Goal: Transaction & Acquisition: Purchase product/service

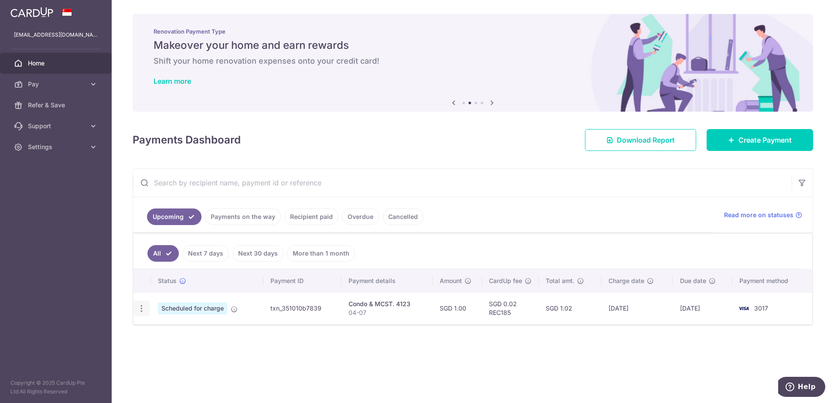
click at [137, 309] on icon "button" at bounding box center [141, 308] width 9 height 9
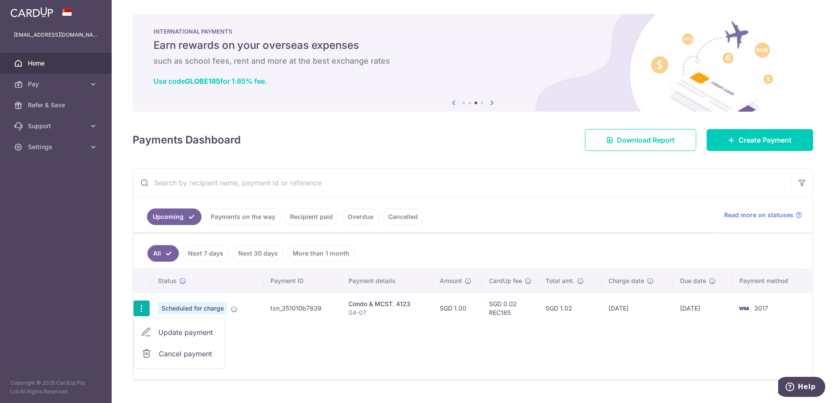
click at [179, 337] on span "Update payment" at bounding box center [187, 332] width 59 height 10
radio input "true"
type input "1.00"
type input "30/11/2025"
type input "04-07"
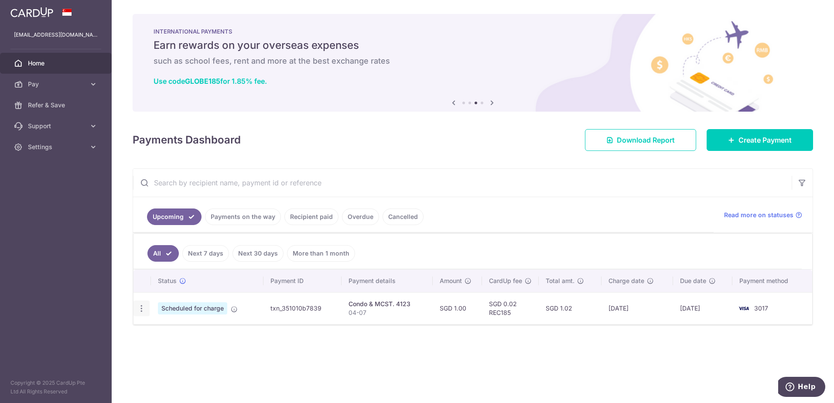
type input "REC185"
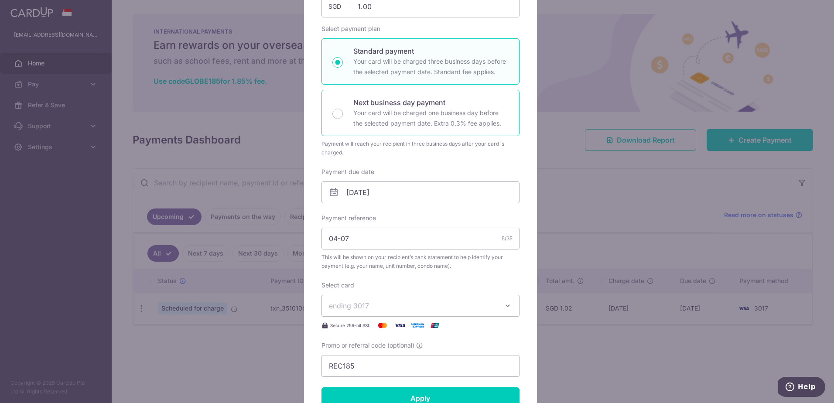
scroll to position [131, 0]
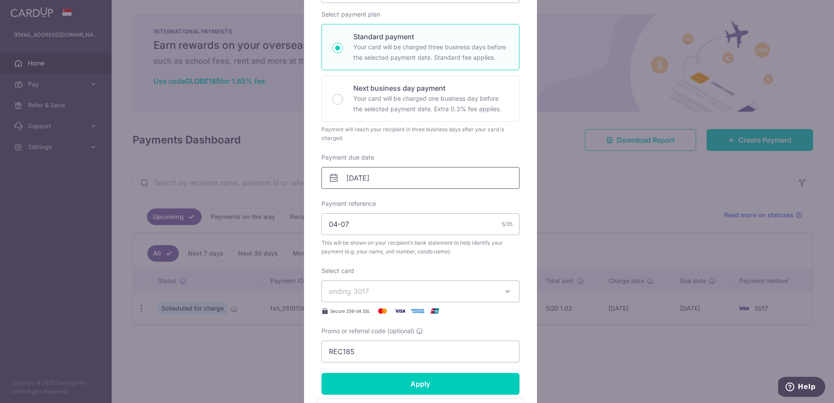
click at [400, 178] on input "30/11/2025" at bounding box center [421, 178] width 198 height 22
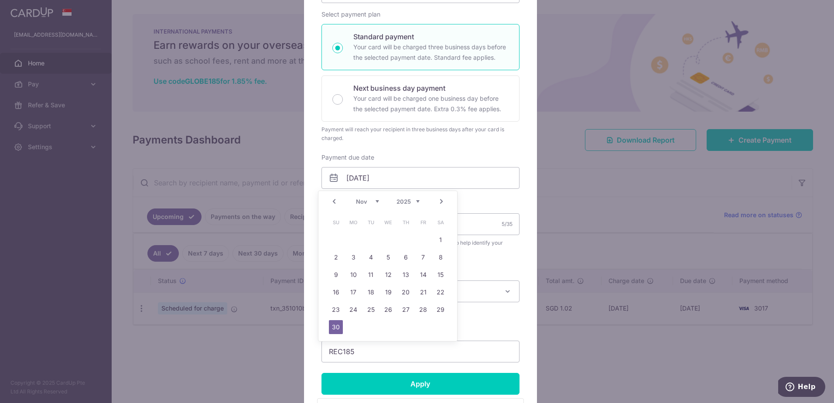
click at [443, 200] on link "Next" at bounding box center [441, 201] width 10 height 10
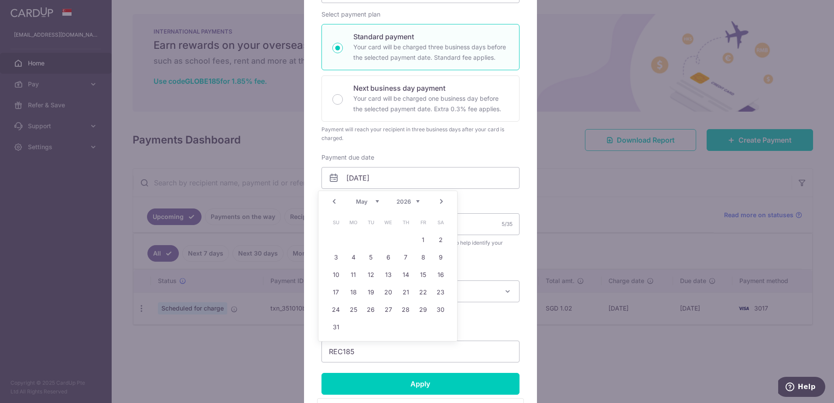
click at [443, 200] on link "Next" at bounding box center [441, 201] width 10 height 10
click at [407, 242] on link "4" at bounding box center [406, 240] width 14 height 14
type input "04/06/2026"
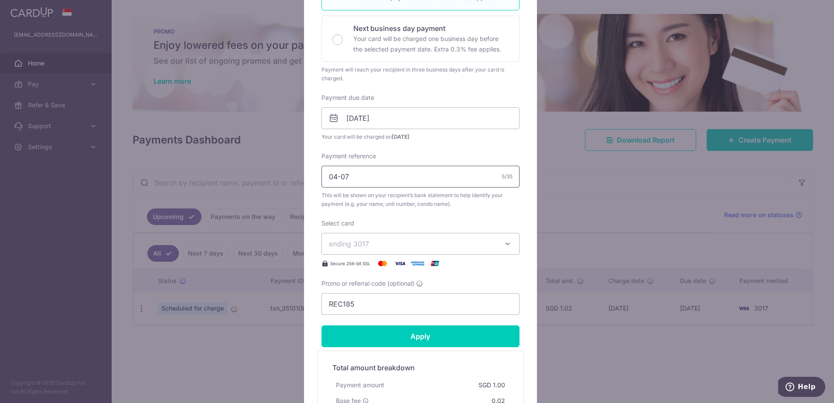
scroll to position [218, 0]
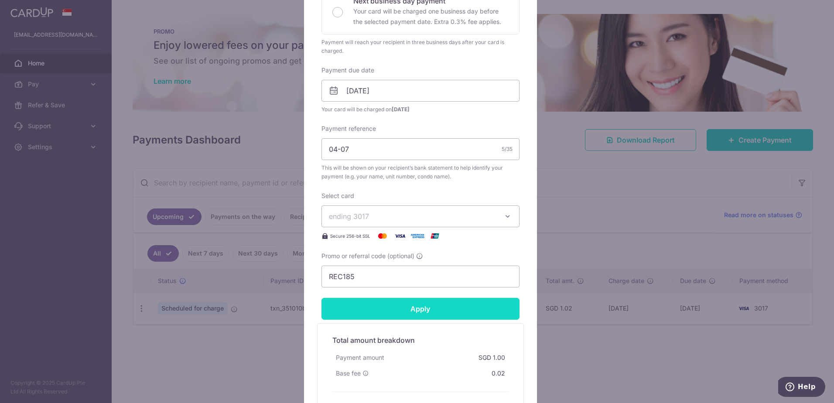
click at [425, 315] on input "Apply" at bounding box center [421, 309] width 198 height 22
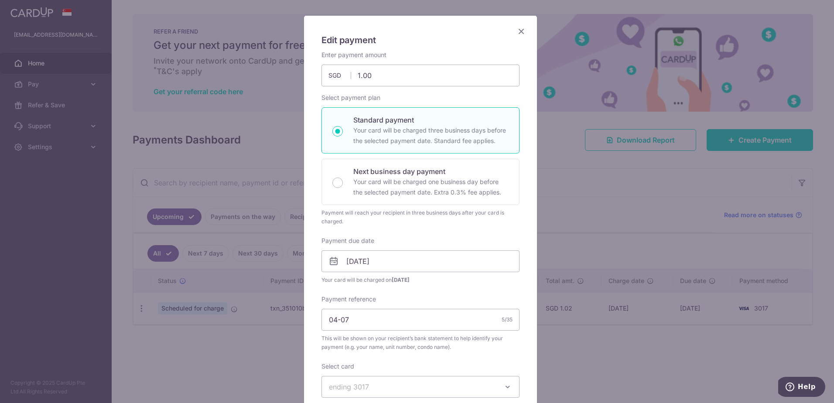
scroll to position [44, 0]
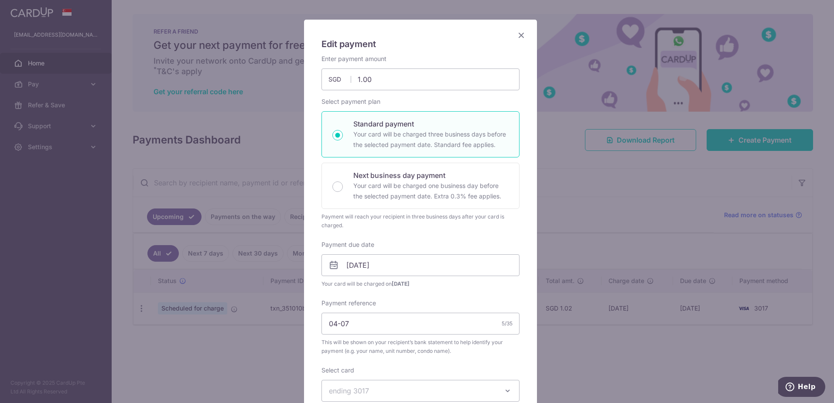
click at [523, 36] on icon "Close" at bounding box center [521, 35] width 10 height 11
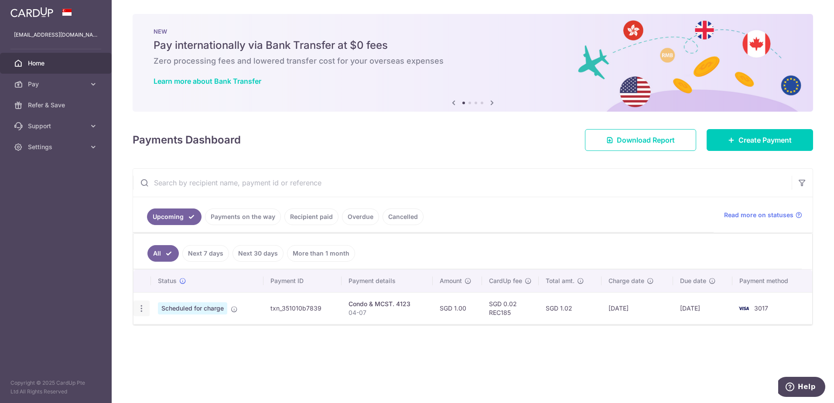
click at [141, 309] on icon "button" at bounding box center [141, 308] width 9 height 9
click at [174, 353] on span "Cancel payment" at bounding box center [188, 354] width 58 height 10
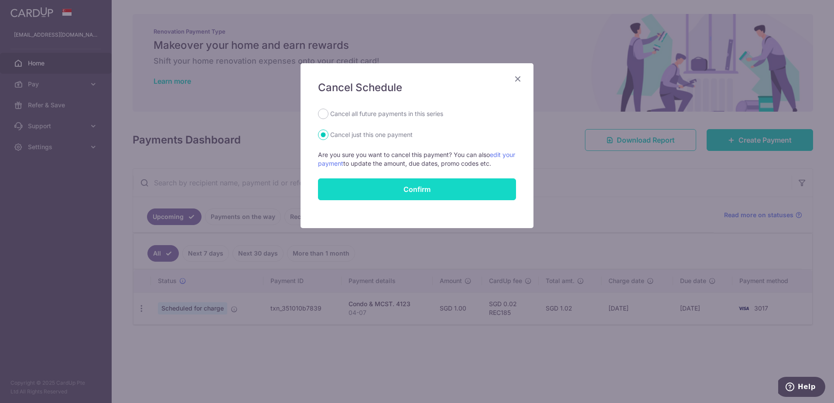
click at [465, 190] on button "Confirm" at bounding box center [417, 189] width 198 height 22
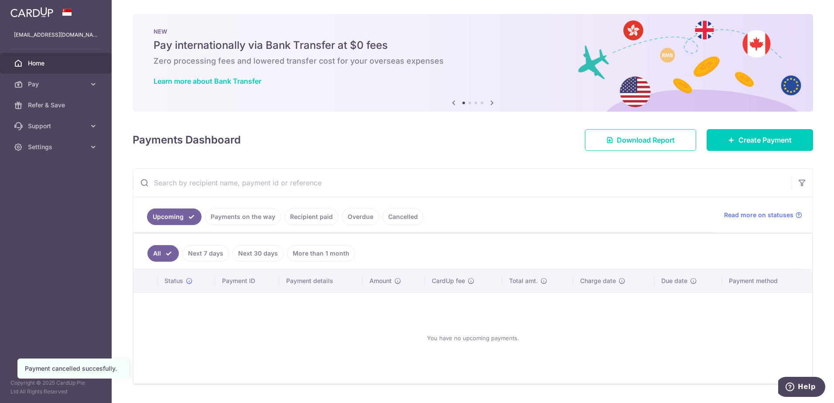
click at [248, 218] on link "Payments on the way" at bounding box center [243, 217] width 76 height 17
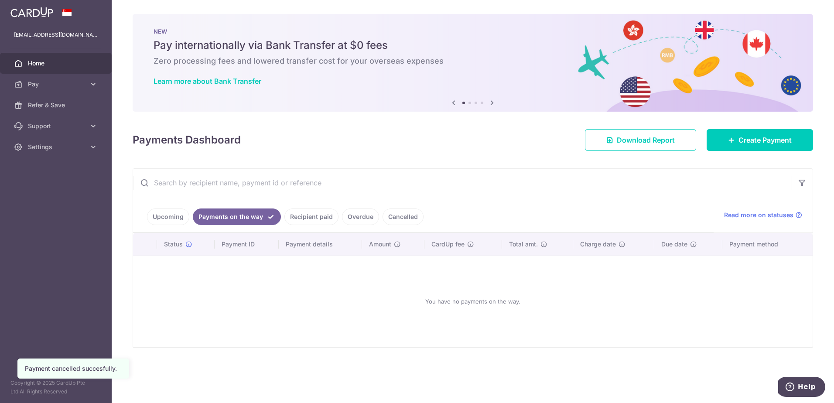
click at [315, 217] on link "Recipient paid" at bounding box center [312, 217] width 54 height 17
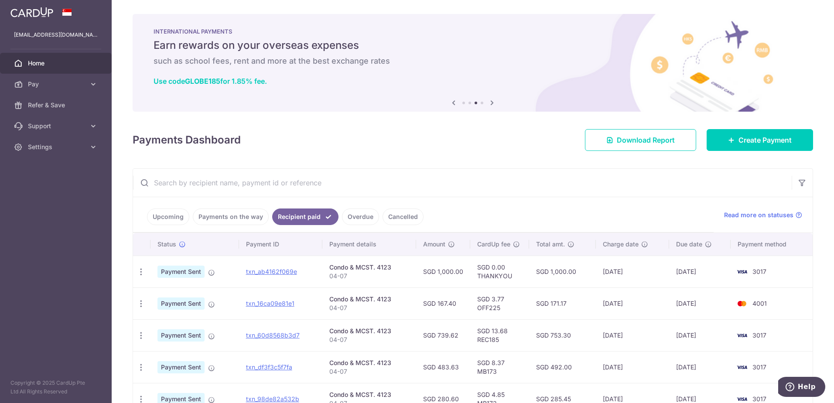
scroll to position [44, 0]
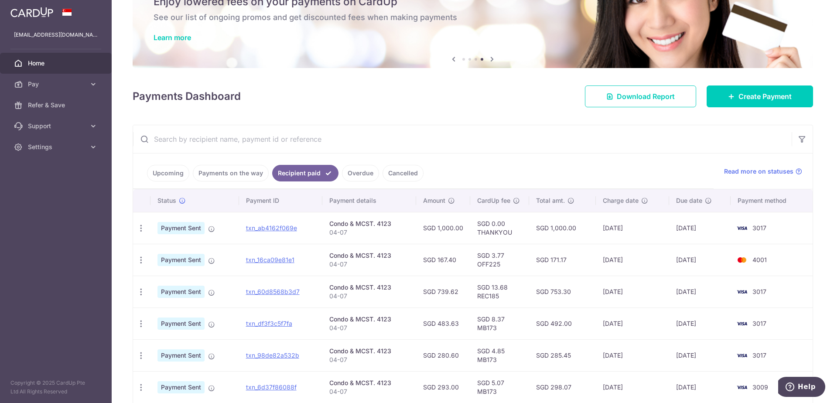
click at [480, 265] on td "SGD 3.77 OFF225" at bounding box center [499, 260] width 59 height 32
copy td "OFF225"
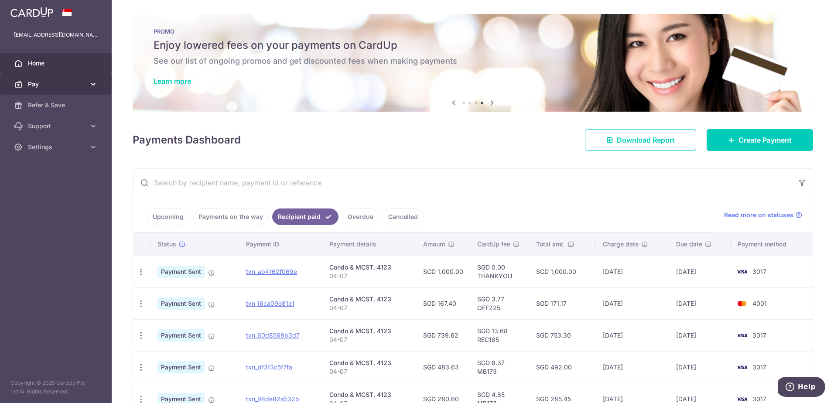
click at [69, 81] on span "Pay" at bounding box center [57, 84] width 58 height 9
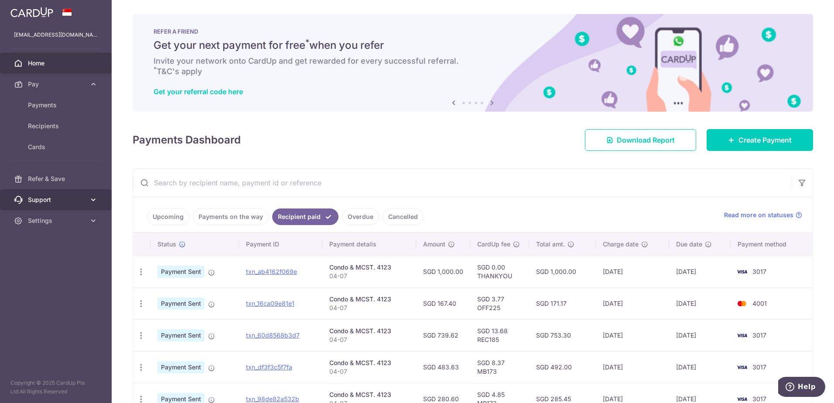
click at [38, 195] on link "Support" at bounding box center [56, 199] width 112 height 21
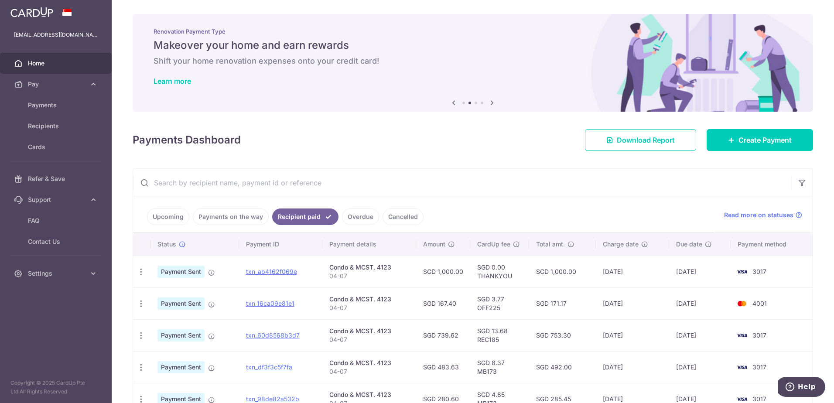
click at [487, 307] on td "SGD 3.77 OFF225" at bounding box center [499, 304] width 59 height 32
copy td "OFF225"
click at [41, 110] on link "Payments" at bounding box center [56, 105] width 112 height 21
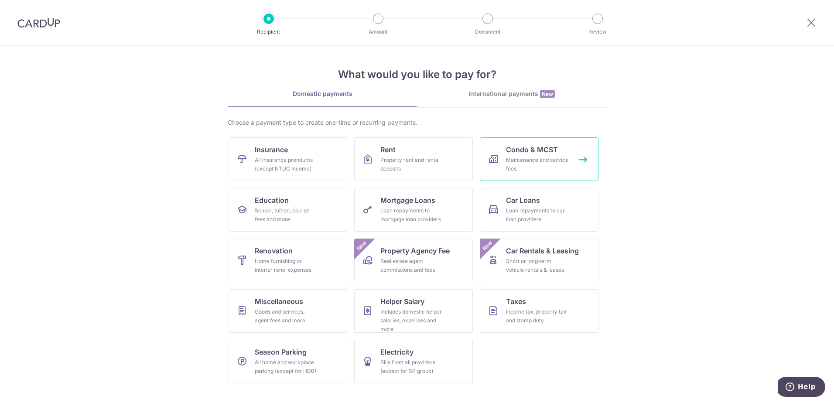
click at [566, 159] on div "Maintenance and service fees" at bounding box center [537, 164] width 63 height 17
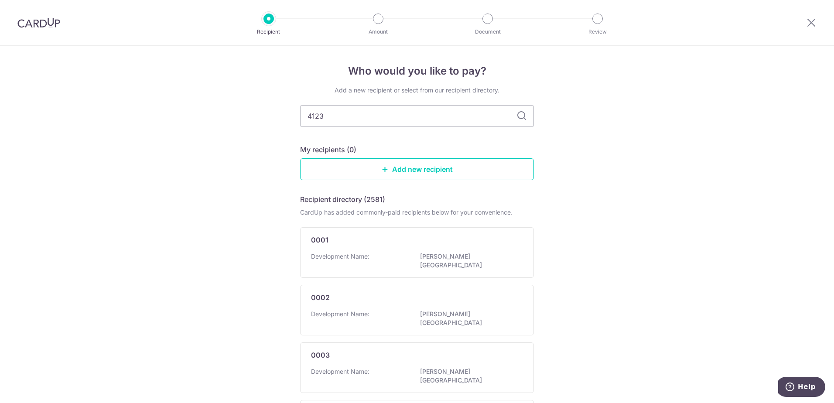
type input "4123"
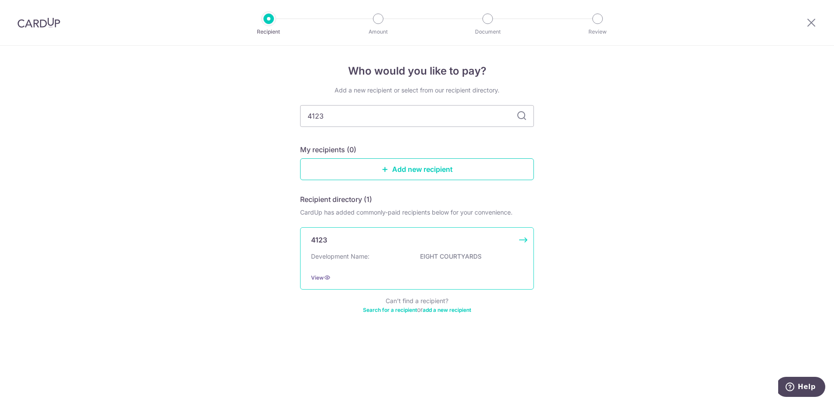
click at [508, 245] on div "4123" at bounding box center [412, 240] width 202 height 10
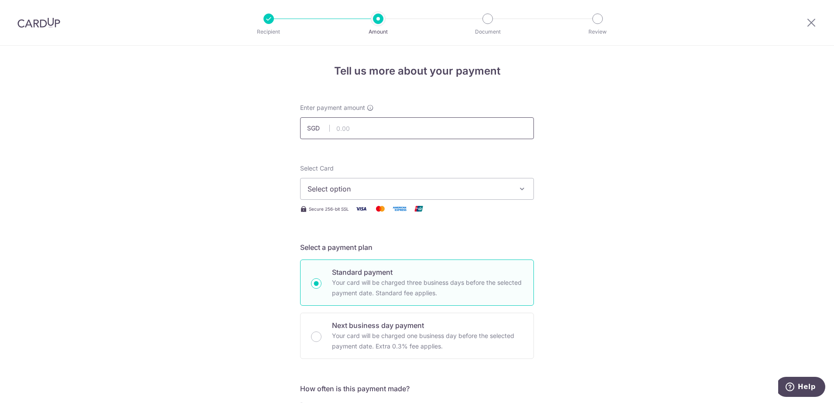
click at [381, 122] on input "text" at bounding box center [417, 128] width 234 height 22
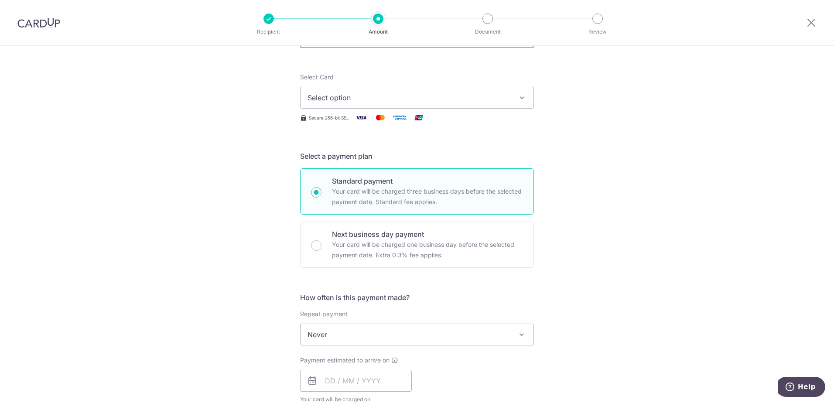
scroll to position [131, 0]
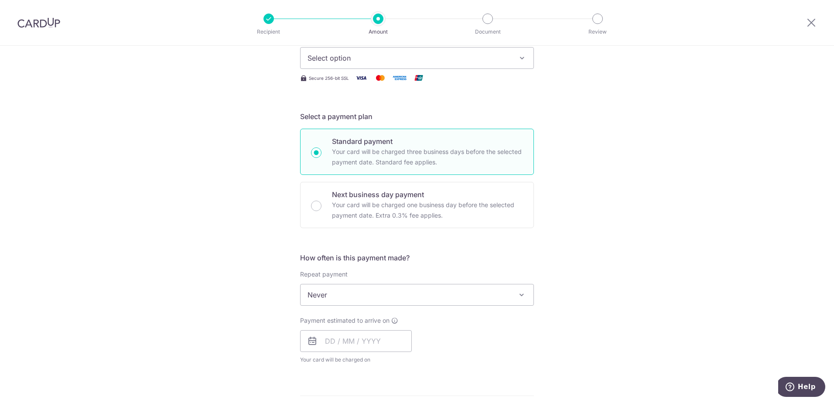
click at [243, 282] on div "Tell us more about your payment Enter payment amount SGD Select Card Select opt…" at bounding box center [417, 309] width 834 height 789
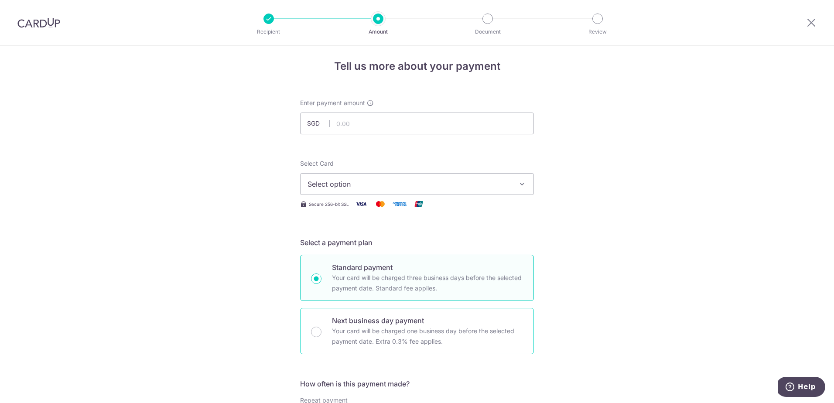
scroll to position [0, 0]
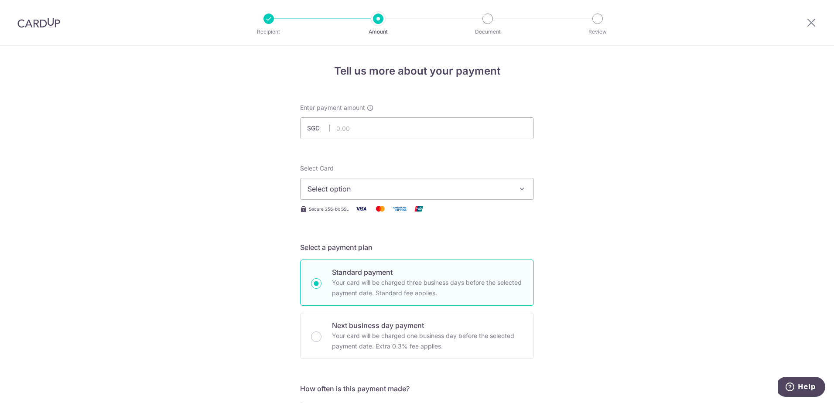
click at [356, 188] on span "Select option" at bounding box center [409, 189] width 203 height 10
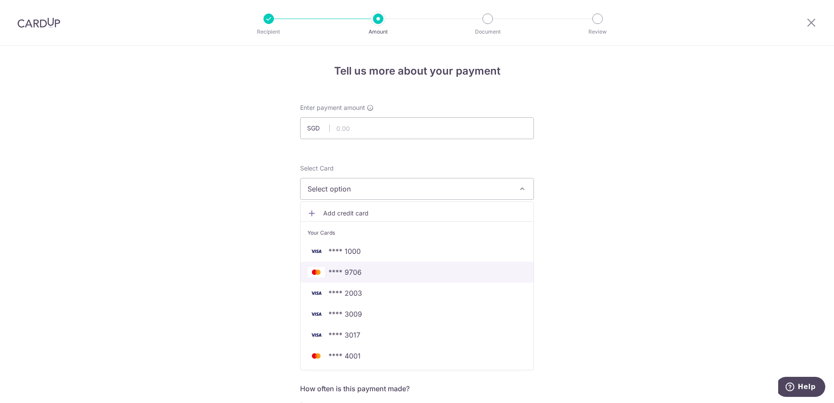
click at [375, 272] on span "**** 9706" at bounding box center [417, 272] width 219 height 10
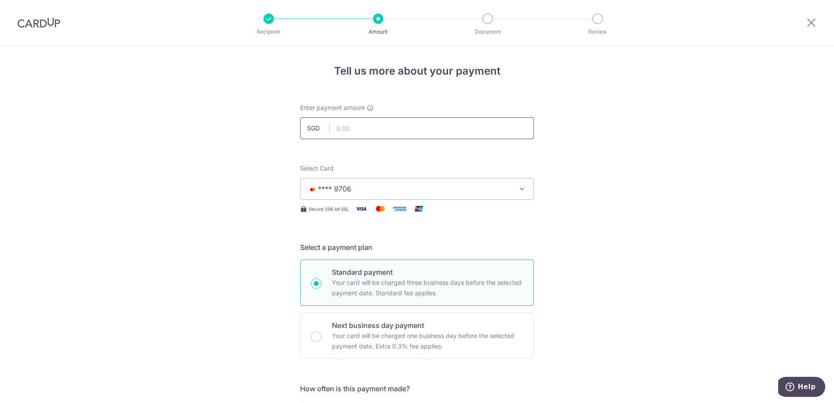
click at [370, 130] on input "text" at bounding box center [417, 128] width 234 height 22
type input "243.66"
type input "4091198G"
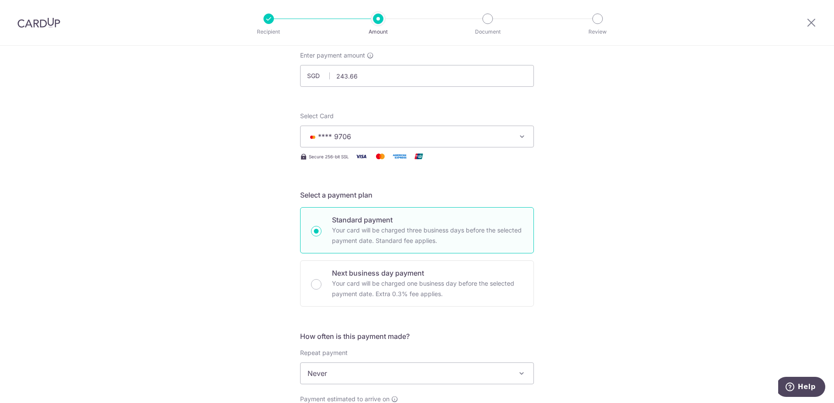
scroll to position [27, 0]
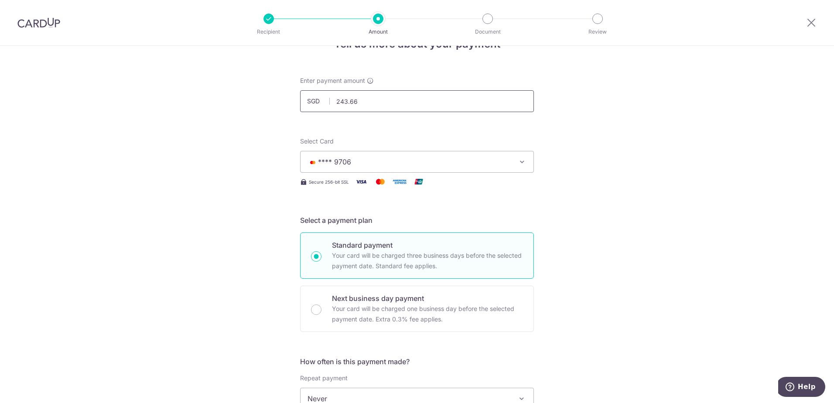
click at [390, 99] on input "243.66" at bounding box center [417, 101] width 234 height 22
type input "2"
click at [368, 104] on input "text" at bounding box center [417, 101] width 234 height 22
type input "243.66"
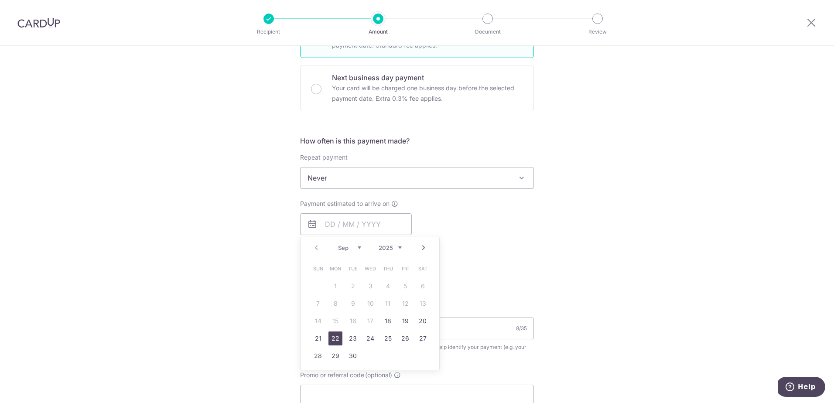
click at [331, 340] on link "22" at bounding box center [336, 339] width 14 height 14
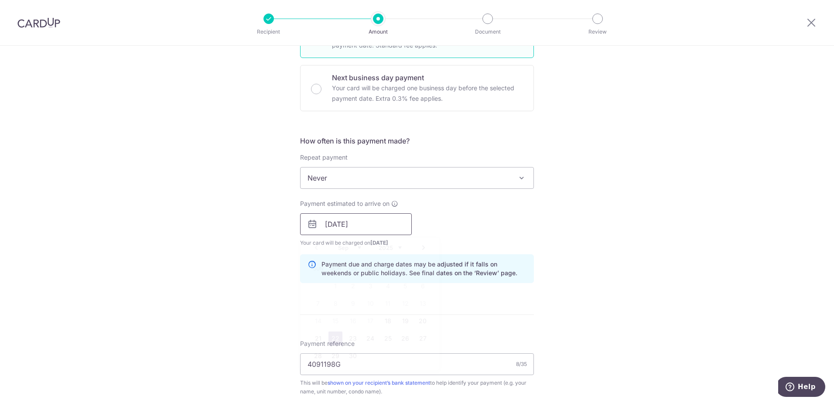
click at [359, 232] on input "22/09/2025" at bounding box center [356, 224] width 112 height 22
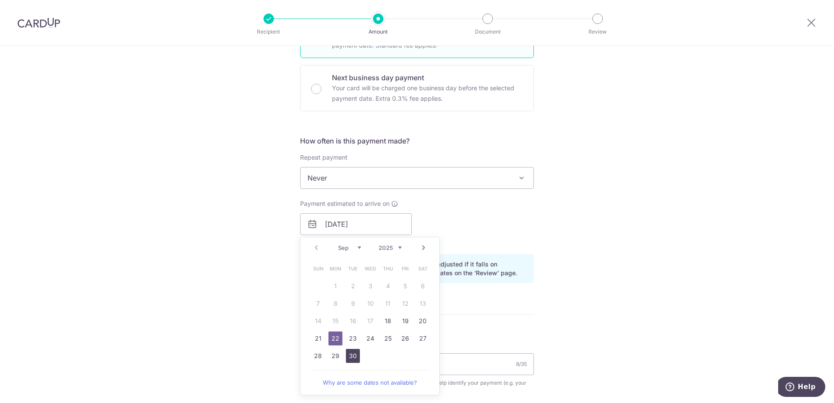
click at [350, 355] on link "30" at bounding box center [353, 356] width 14 height 14
type input "30/09/2025"
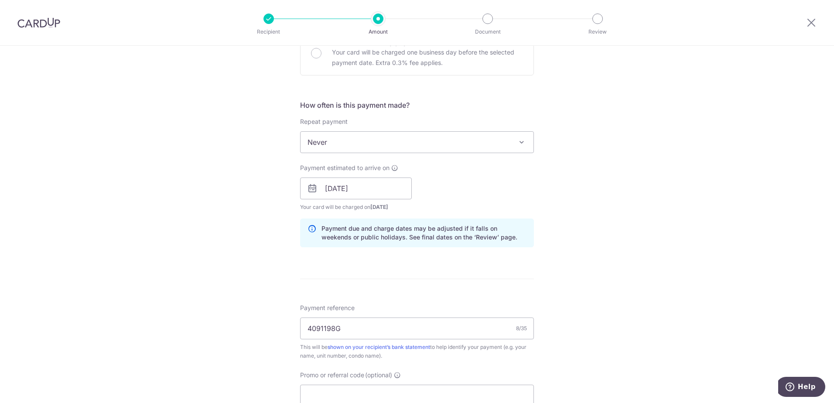
scroll to position [335, 0]
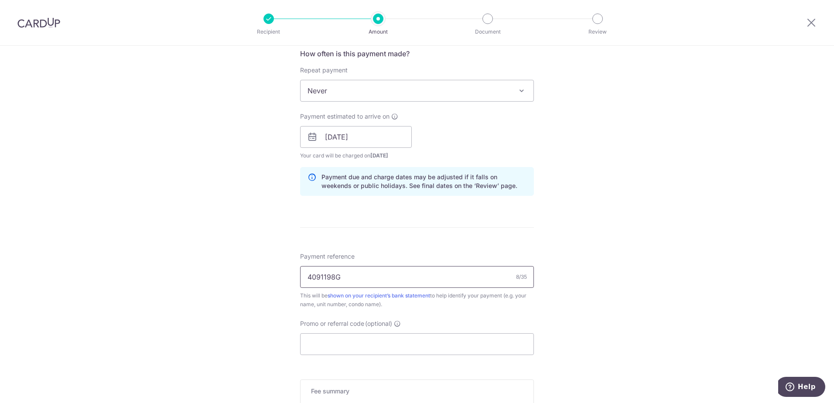
drag, startPoint x: 360, startPoint y: 276, endPoint x: 226, endPoint y: 293, distance: 134.6
click at [226, 293] on div "Tell us more about your payment Enter payment amount SGD 243.66 243.66 Select C…" at bounding box center [417, 123] width 834 height 825
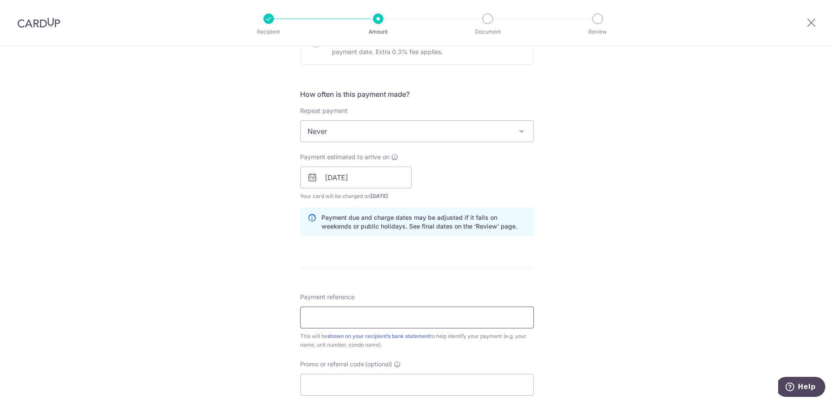
scroll to position [468, 0]
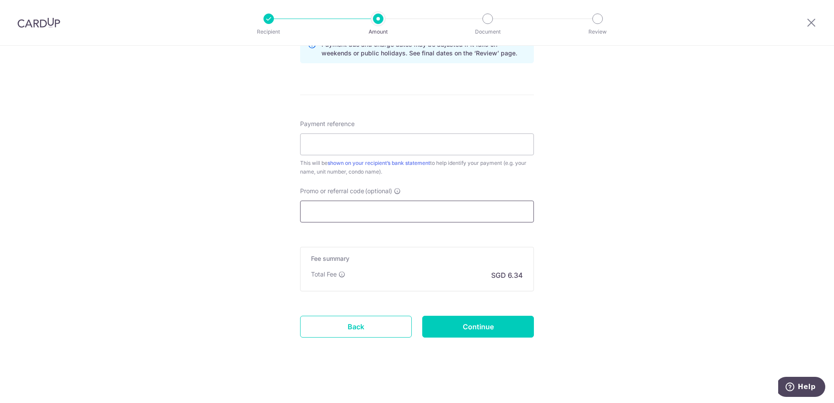
click at [366, 211] on input "Promo or referral code (optional)" at bounding box center [417, 212] width 234 height 22
paste input "OFF225"
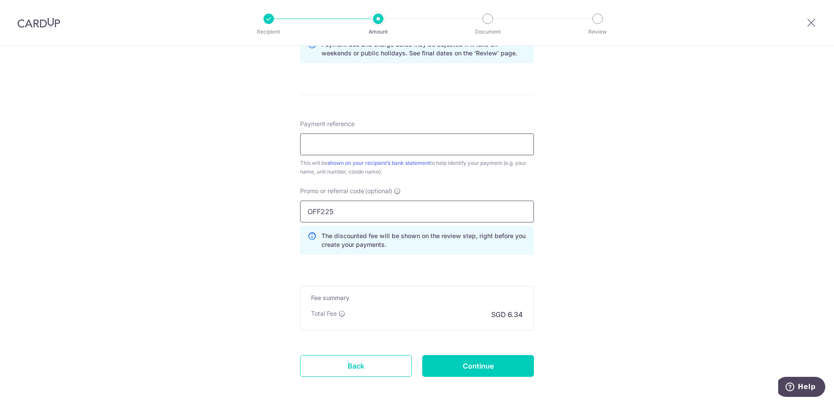
type input "OFF225"
click at [364, 151] on input "Payment reference" at bounding box center [417, 145] width 234 height 22
type input "04-07"
click at [466, 376] on input "Continue" at bounding box center [478, 366] width 112 height 22
type input "Create Schedule"
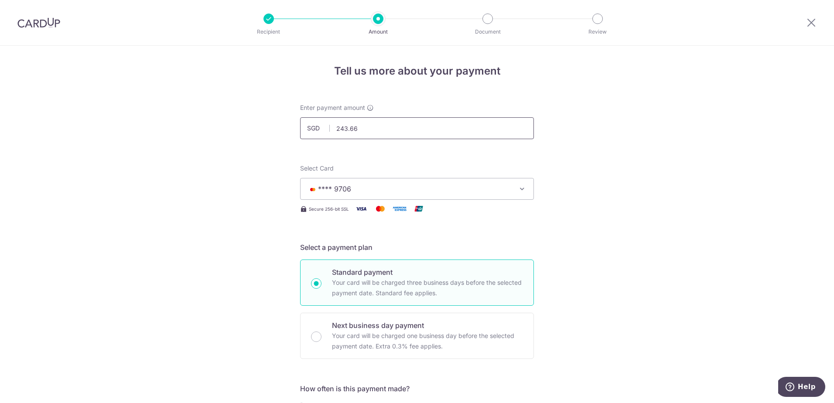
click at [367, 132] on input "243.66" at bounding box center [417, 128] width 234 height 22
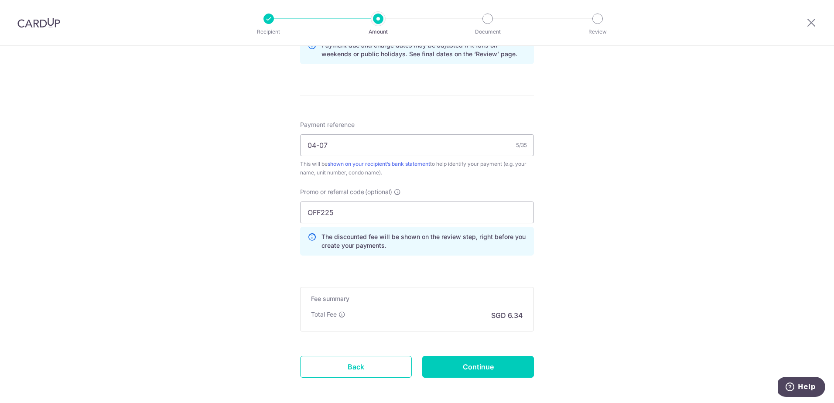
scroll to position [507, 0]
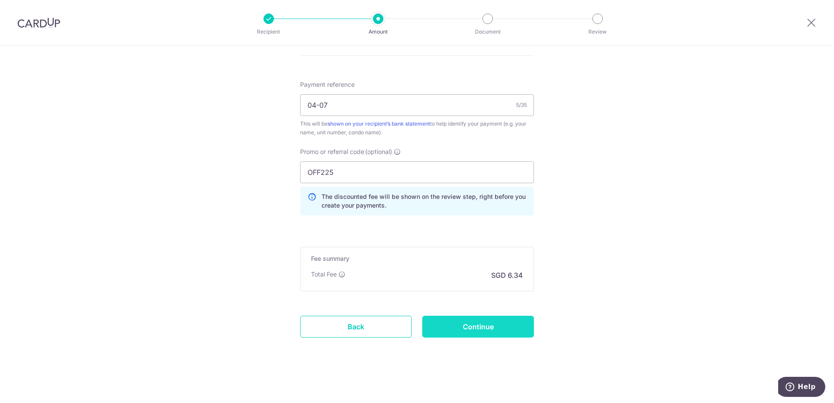
type input "244.50"
click at [494, 331] on input "Continue" at bounding box center [478, 327] width 112 height 22
type input "Update Schedule"
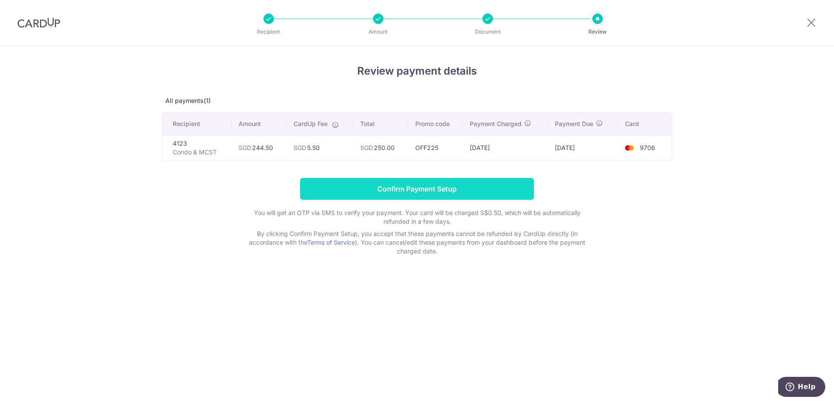
click at [485, 192] on input "Confirm Payment Setup" at bounding box center [417, 189] width 234 height 22
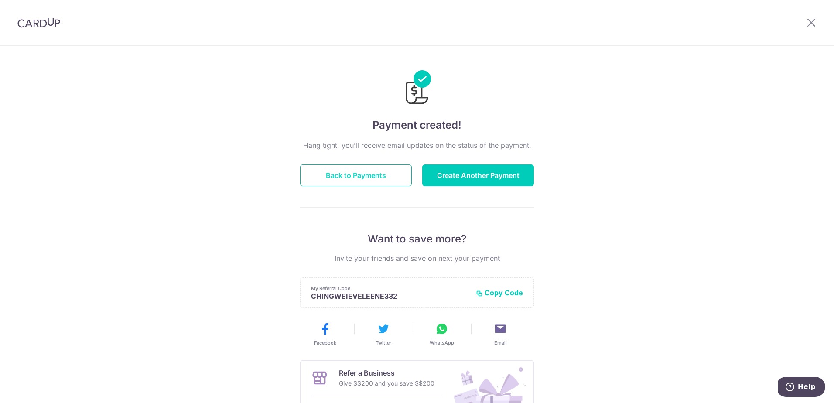
click at [388, 178] on button "Back to Payments" at bounding box center [356, 176] width 112 height 22
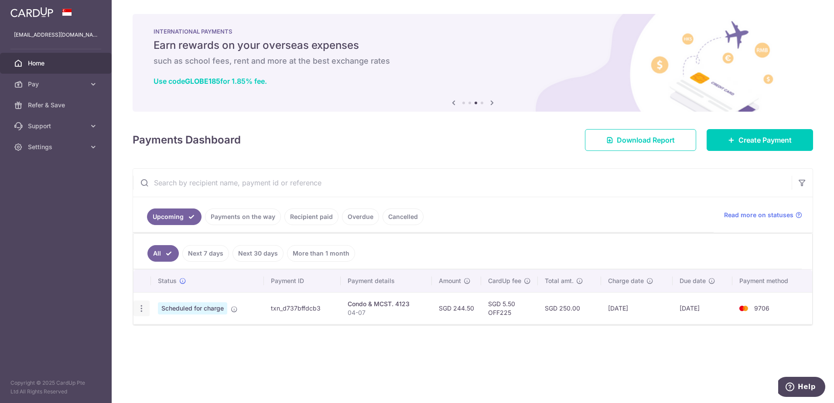
click at [142, 312] on icon "button" at bounding box center [141, 308] width 9 height 9
click at [388, 346] on div "Status Payment ID Payment details Amount CardUp fee Total amt. Charge date Due …" at bounding box center [473, 325] width 679 height 110
